Goal: Transaction & Acquisition: Purchase product/service

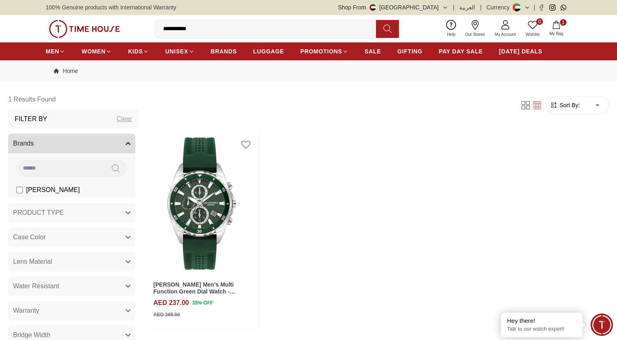
click at [107, 27] on img at bounding box center [84, 29] width 71 height 18
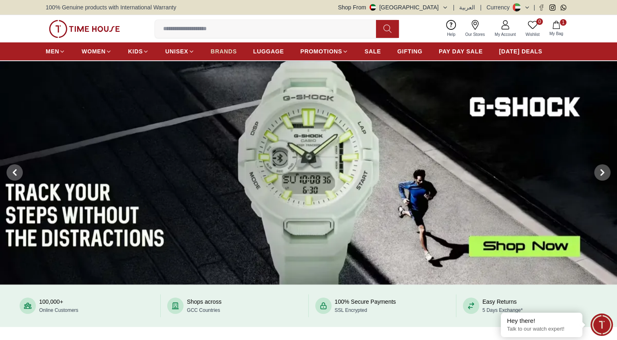
click at [225, 51] on span "BRANDS" at bounding box center [224, 51] width 26 height 8
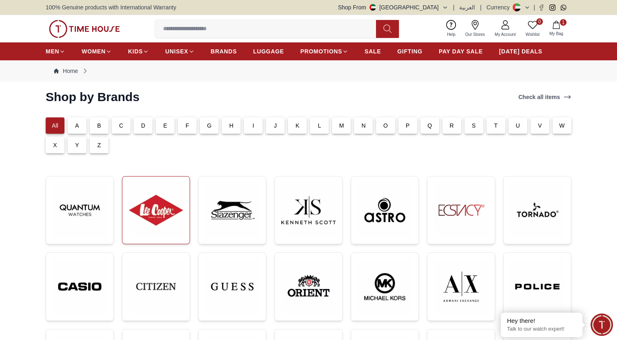
click at [165, 206] on img at bounding box center [156, 210] width 54 height 54
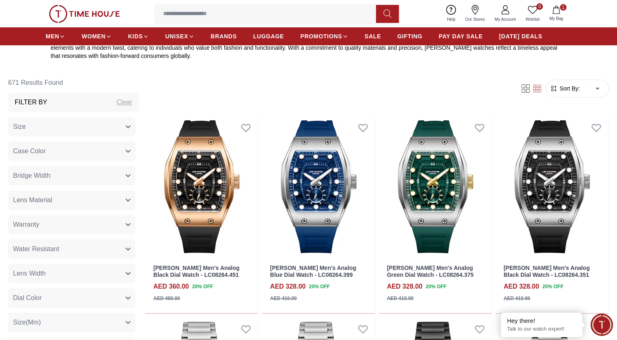
scroll to position [309, 0]
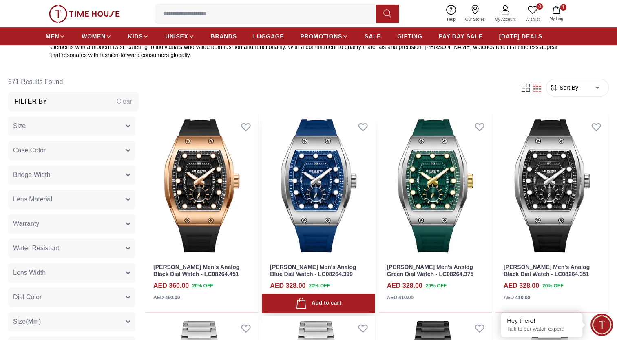
click at [320, 191] on img at bounding box center [318, 186] width 113 height 143
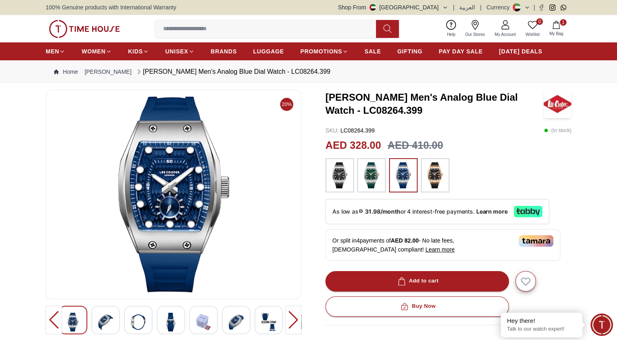
click at [439, 7] on button "Shop From [GEOGRAPHIC_DATA]" at bounding box center [393, 7] width 110 height 8
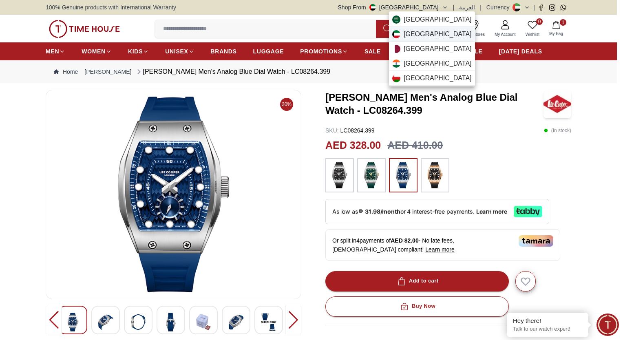
click at [414, 31] on span "[GEOGRAPHIC_DATA]" at bounding box center [438, 34] width 68 height 10
